Goal: Task Accomplishment & Management: Manage account settings

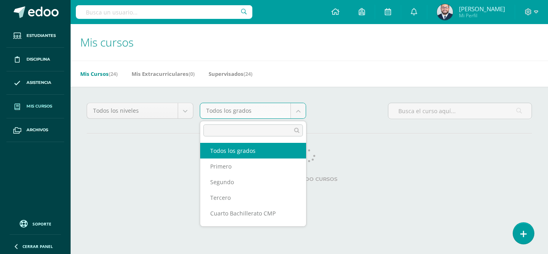
click at [293, 114] on body "Estudiantes Disciplina Asistencia Mis cursos Archivos Soporte Centro de ayuda Ú…" at bounding box center [274, 100] width 548 height 201
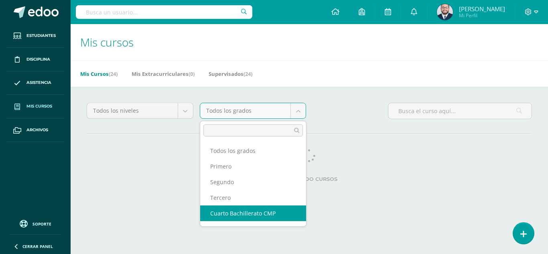
select select "13"
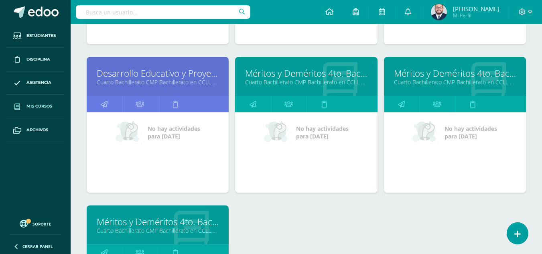
scroll to position [361, 0]
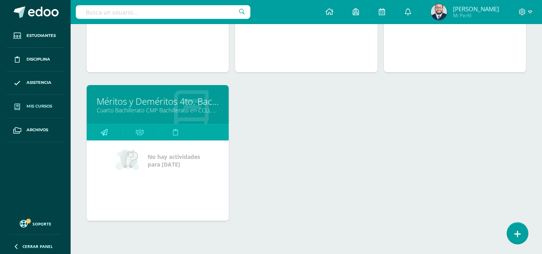
click at [104, 132] on icon at bounding box center [104, 132] width 7 height 16
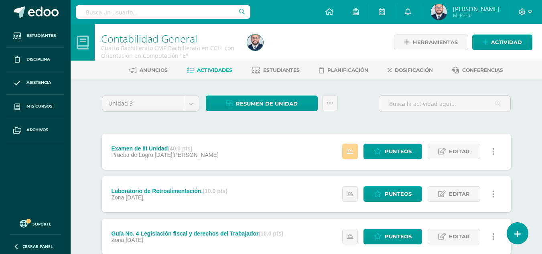
click at [356, 153] on link at bounding box center [350, 152] width 16 height 16
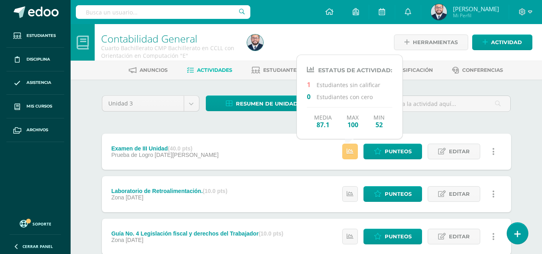
click at [247, 135] on div "Examen de III Unidad (40.0 pts) Prueba de Logro 07 de Agosto Punteos Editar His…" at bounding box center [306, 152] width 409 height 36
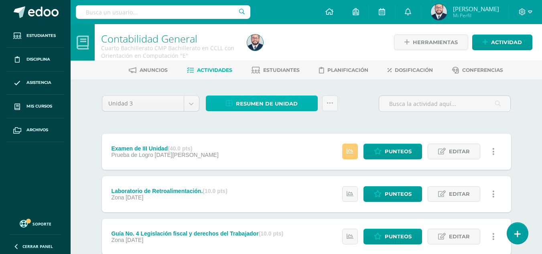
click at [272, 104] on span "Resumen de unidad" at bounding box center [267, 103] width 62 height 15
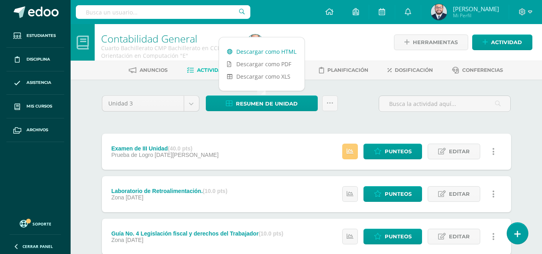
click at [269, 50] on link "Descargar como HTML" at bounding box center [261, 51] width 85 height 12
click at [279, 116] on div "Resumen de unidad Subir actividades en masa Enviar punteos a revision Historial…" at bounding box center [272, 106] width 138 height 23
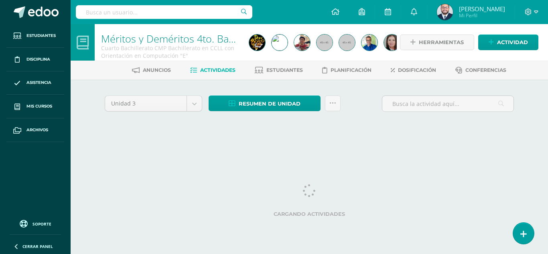
click at [220, 69] on span "Actividades" at bounding box center [217, 70] width 35 height 6
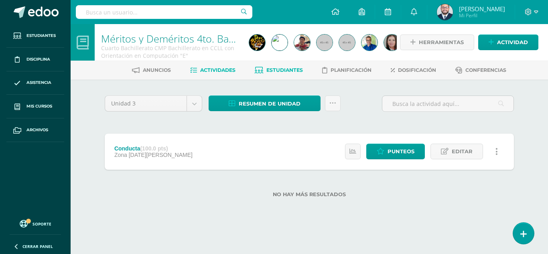
click at [257, 71] on icon at bounding box center [259, 70] width 8 height 7
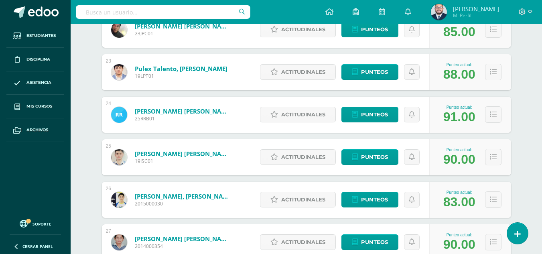
scroll to position [1201, 0]
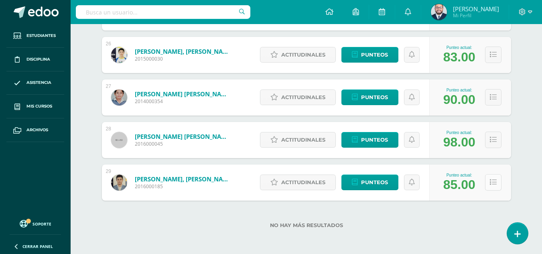
click at [496, 183] on icon at bounding box center [493, 182] width 7 height 7
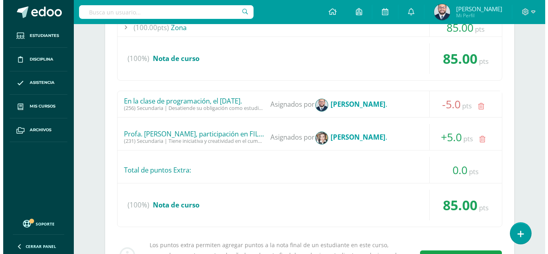
scroll to position [1482, 0]
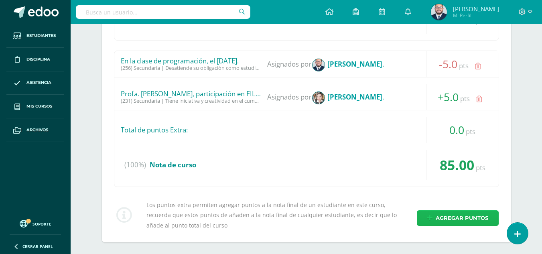
click at [435, 215] on link "Agregar puntos" at bounding box center [458, 218] width 82 height 16
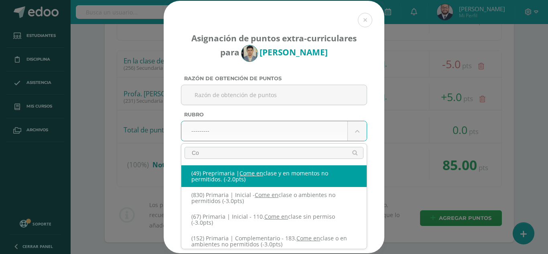
type input "C"
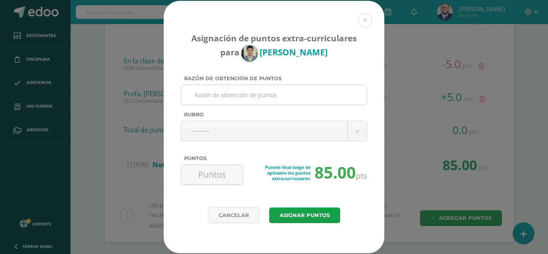
click at [209, 98] on input "Razón de obtención de puntos" at bounding box center [274, 95] width 179 height 20
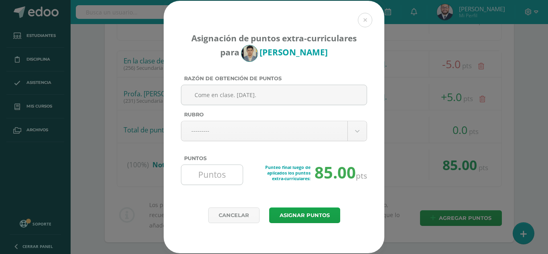
type input "Come en clase. 12/08/2025."
click at [210, 174] on input "Puntos" at bounding box center [212, 175] width 55 height 20
type input "-2"
click at [307, 212] on button "Asignar puntos" at bounding box center [304, 215] width 71 height 16
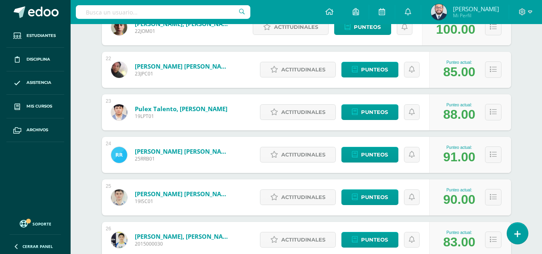
scroll to position [1096, 0]
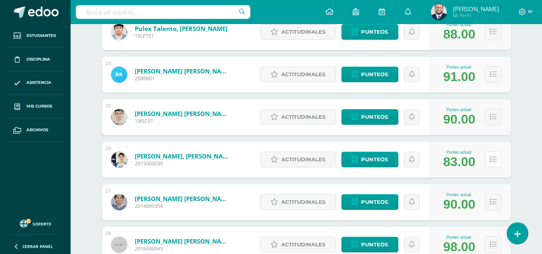
click at [498, 160] on button at bounding box center [493, 159] width 16 height 16
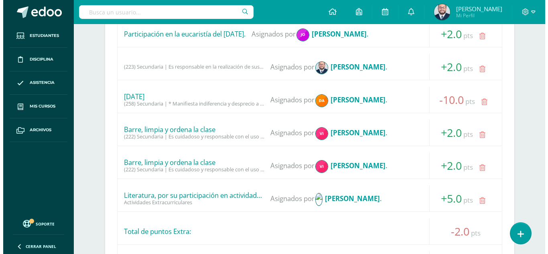
scroll to position [1497, 0]
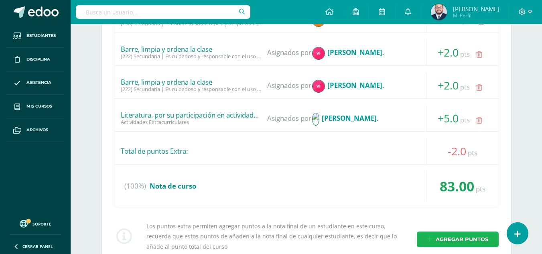
click at [448, 240] on span "Agregar puntos" at bounding box center [462, 239] width 53 height 15
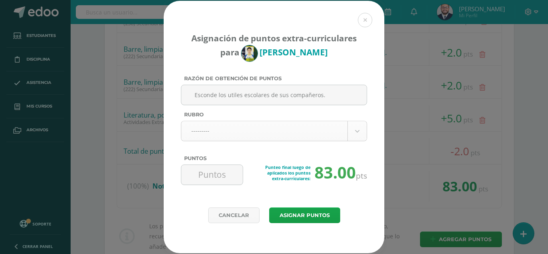
click at [232, 97] on input "Esconde los utiles escolares de sus compañeros." at bounding box center [274, 95] width 179 height 20
click at [324, 93] on input "Esconde los utiles escolares de sus compañeros." at bounding box center [274, 95] width 179 height 20
type input "Esconde los útiles escolares de sus compañeros."
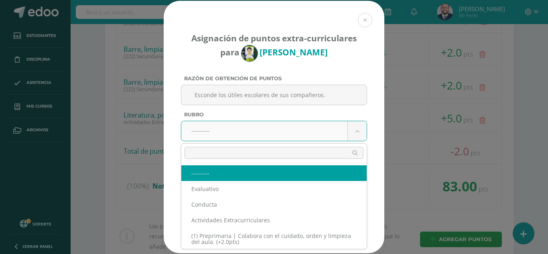
click at [206, 153] on input "text" at bounding box center [274, 153] width 179 height 12
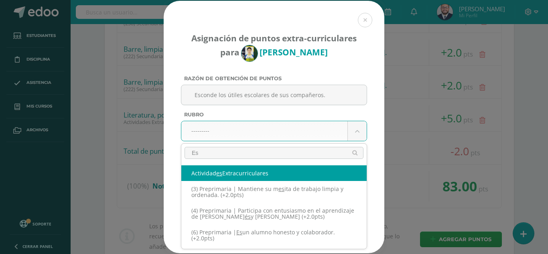
type input "E"
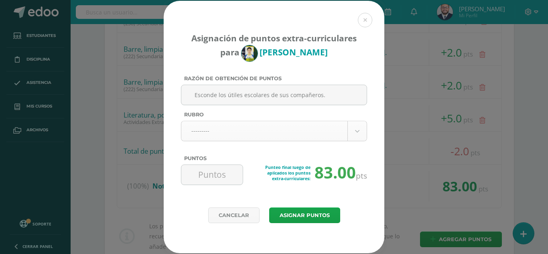
click at [212, 177] on input "Puntos" at bounding box center [212, 175] width 55 height 20
type input "-3"
click at [269, 207] on button "Asignar puntos" at bounding box center [304, 215] width 71 height 16
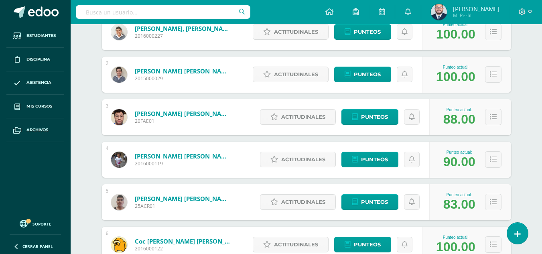
scroll to position [120, 0]
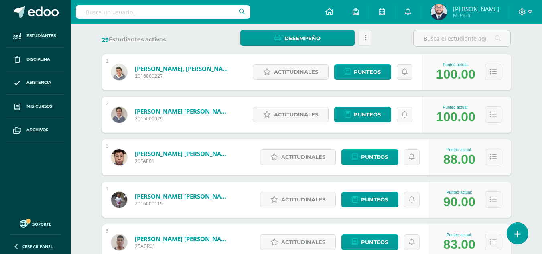
click at [329, 10] on icon at bounding box center [329, 11] width 8 height 7
click at [327, 10] on icon at bounding box center [329, 11] width 8 height 7
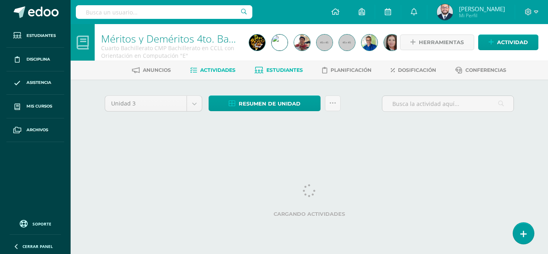
click at [279, 67] on span "Estudiantes" at bounding box center [284, 70] width 37 height 6
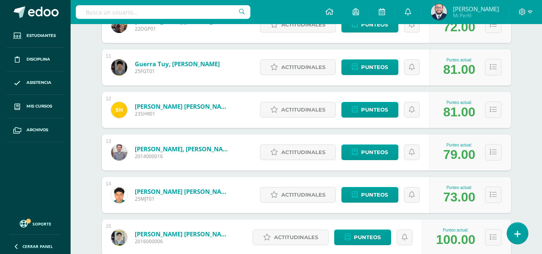
scroll to position [591, 0]
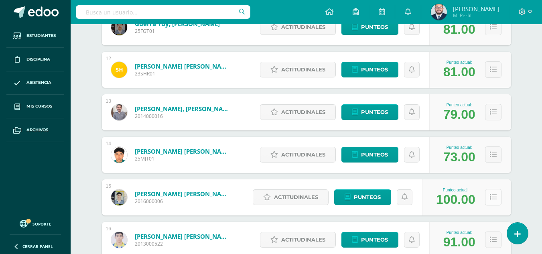
click at [491, 193] on button at bounding box center [493, 197] width 16 height 16
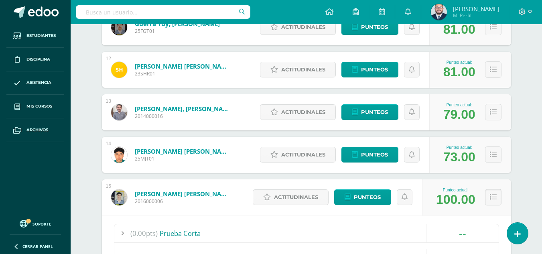
click at [492, 197] on icon at bounding box center [493, 197] width 7 height 7
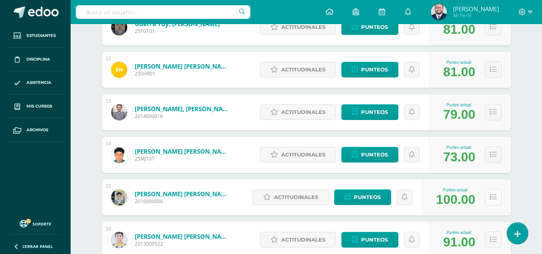
click at [492, 197] on icon at bounding box center [493, 197] width 7 height 7
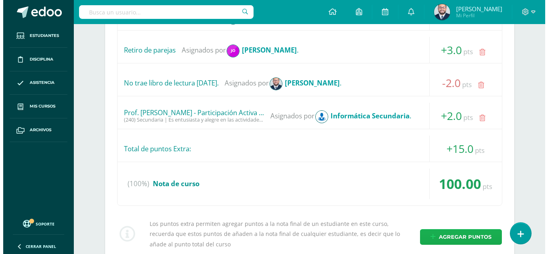
scroll to position [1072, 0]
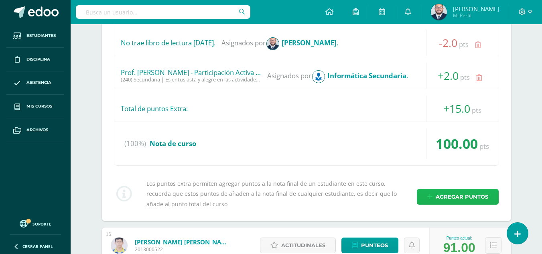
click at [463, 193] on span "Agregar puntos" at bounding box center [462, 196] width 53 height 15
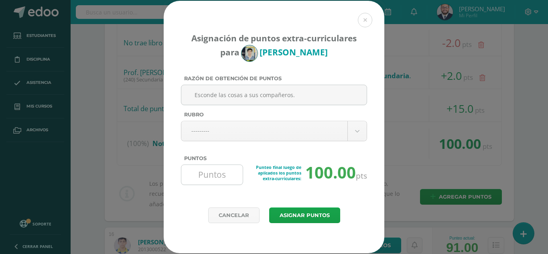
type input "Esconde las cosas a sus compañeros."
click at [209, 173] on input "Puntos" at bounding box center [212, 175] width 55 height 20
type input "-5"
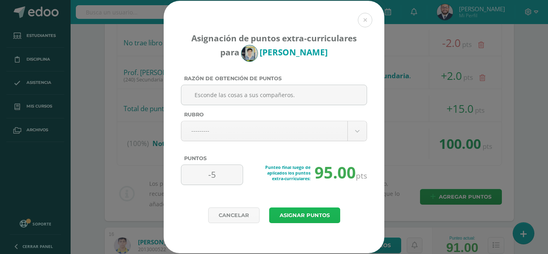
click at [293, 213] on button "Asignar puntos" at bounding box center [304, 215] width 71 height 16
